Goal: Information Seeking & Learning: Learn about a topic

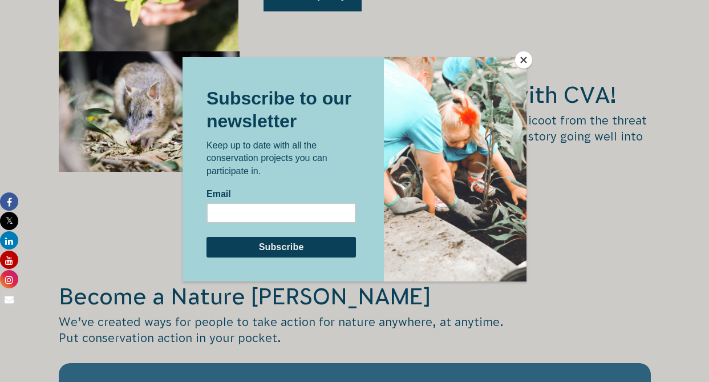
scroll to position [1818, 0]
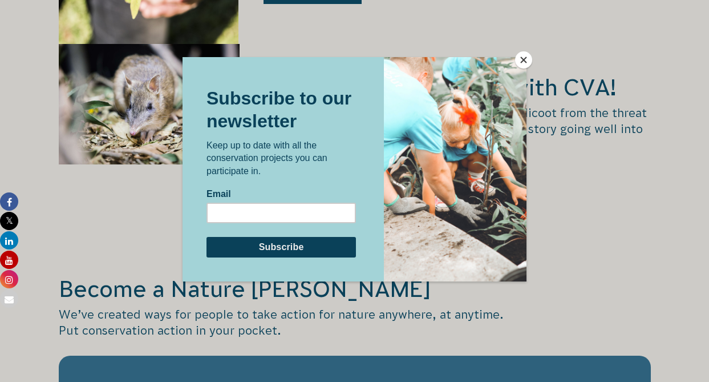
click at [662, 220] on div at bounding box center [354, 191] width 709 height 382
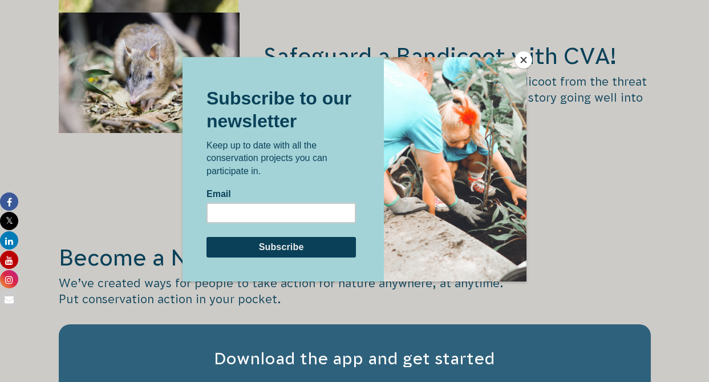
scroll to position [1747, 0]
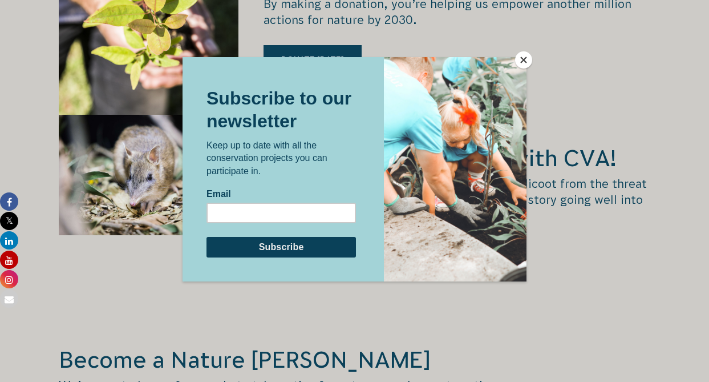
click at [521, 59] on button "Close" at bounding box center [523, 59] width 17 height 17
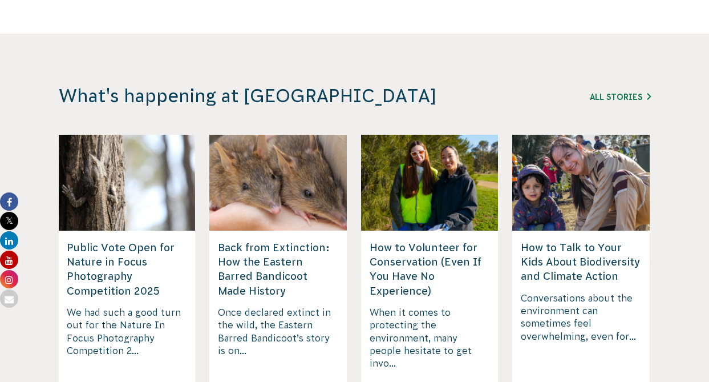
scroll to position [2994, 0]
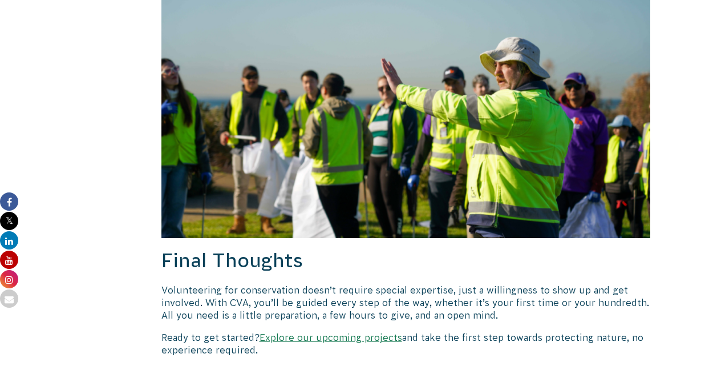
scroll to position [1596, 0]
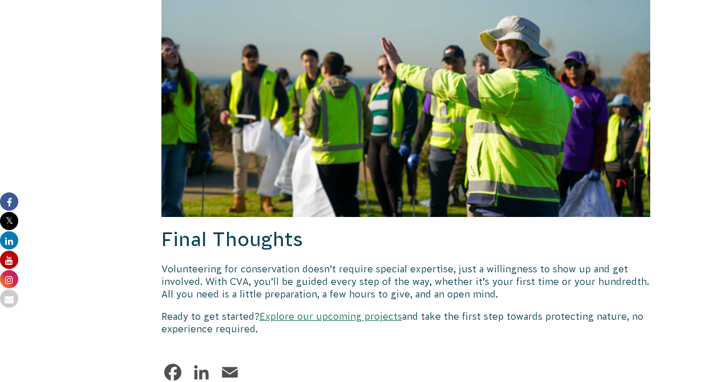
click at [341, 311] on link "Explore our upcoming projects" at bounding box center [330, 316] width 143 height 10
